Goal: Information Seeking & Learning: Check status

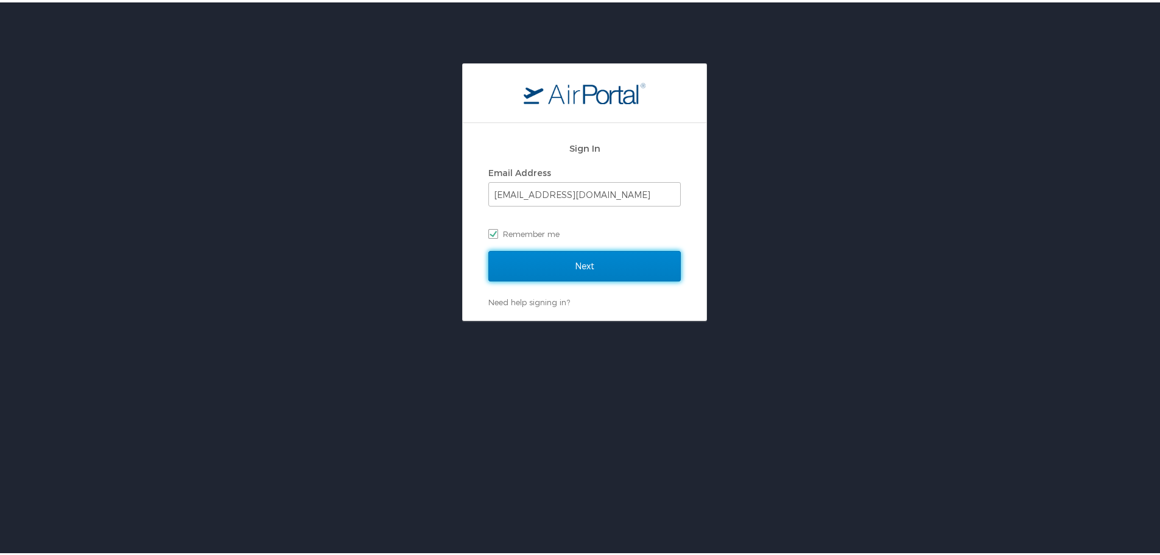
click at [562, 267] on input "Next" at bounding box center [584, 263] width 192 height 30
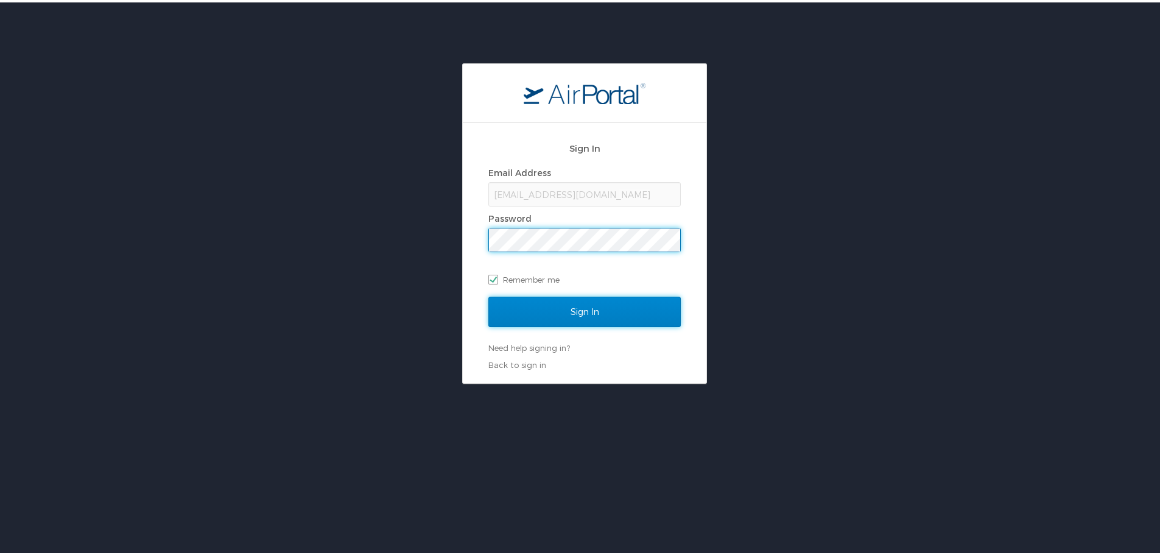
click at [564, 305] on input "Sign In" at bounding box center [584, 309] width 192 height 30
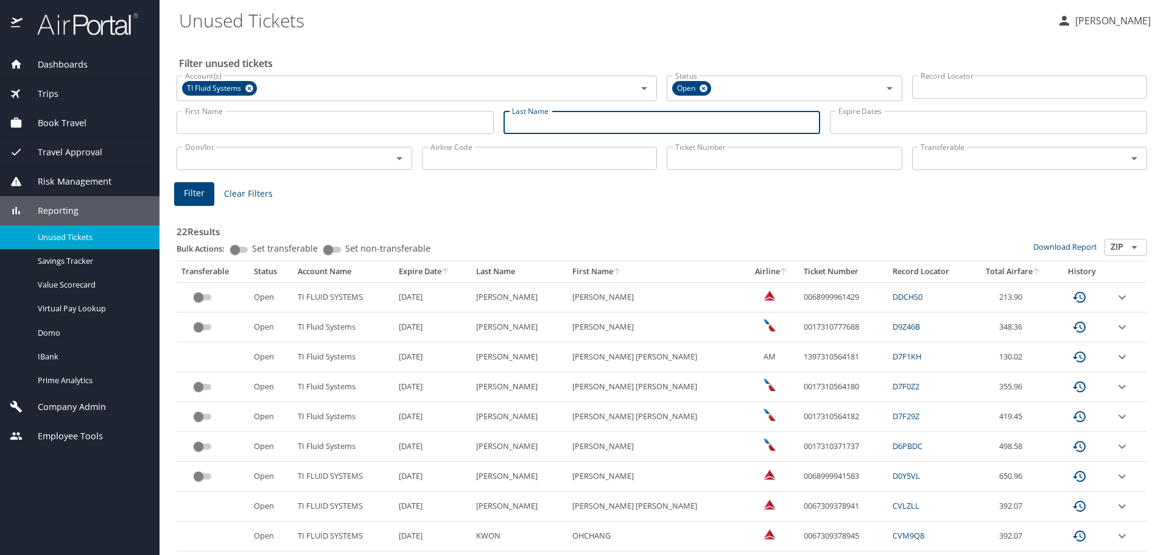
click at [553, 116] on input "Last Name" at bounding box center [661, 122] width 317 height 23
type input "acosta"
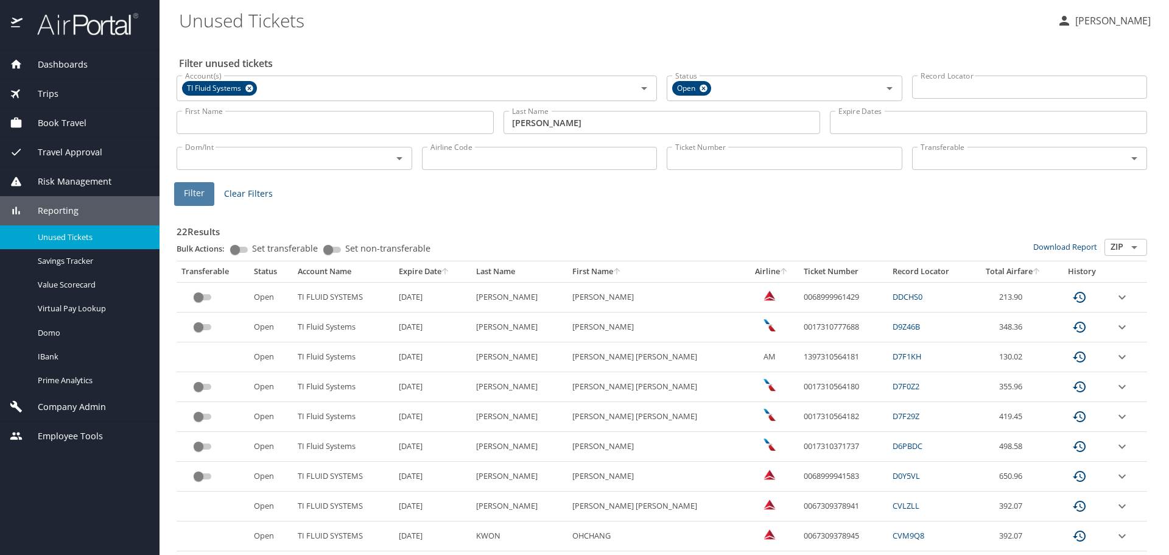
click at [189, 195] on span "Filter" at bounding box center [194, 193] width 21 height 15
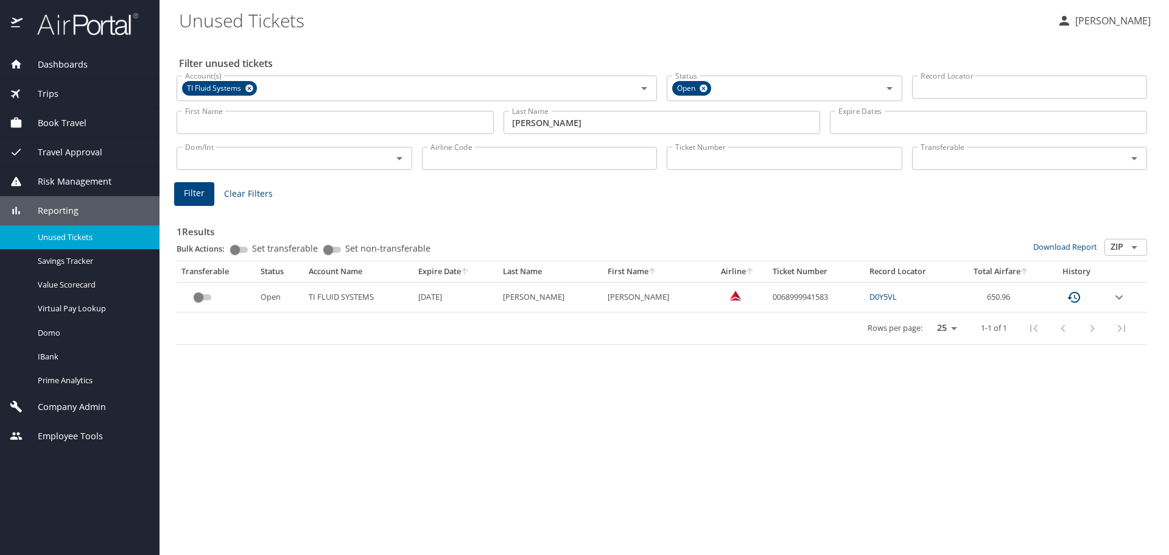
click at [1119, 299] on icon "expand row" at bounding box center [1118, 297] width 15 height 15
